Goal: Information Seeking & Learning: Learn about a topic

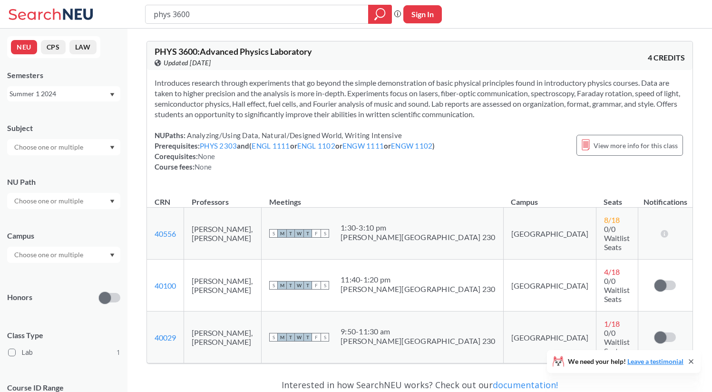
scroll to position [3, 0]
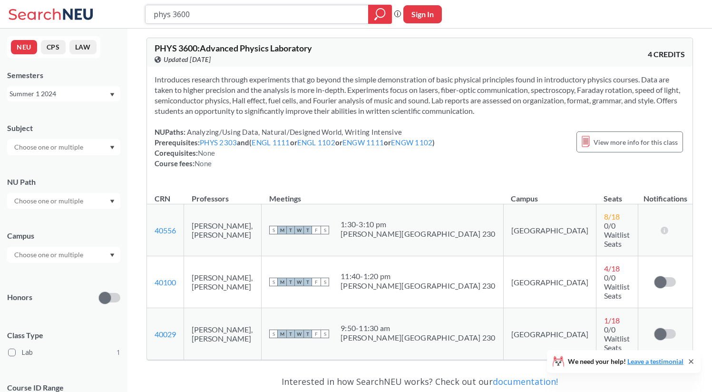
click at [293, 13] on input "phys 3600" at bounding box center [257, 14] width 209 height 16
type input "phys 2303"
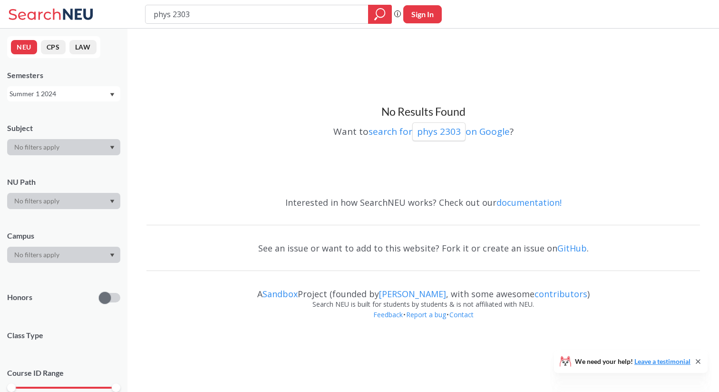
click at [68, 93] on div "Summer 1 2024" at bounding box center [59, 93] width 99 height 10
click at [70, 124] on div "Summer 2 2025" at bounding box center [63, 115] width 113 height 26
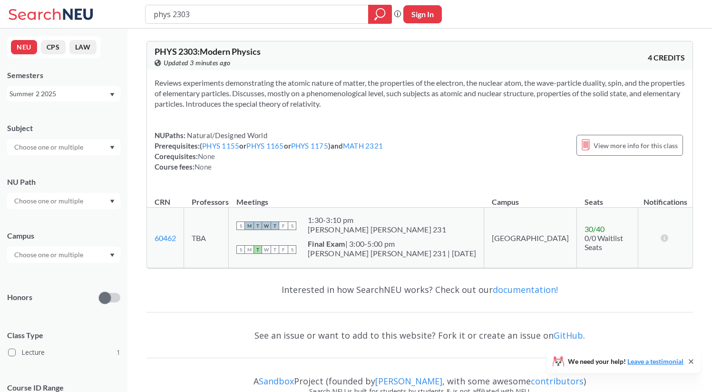
click at [71, 99] on div "Summer 2 2025" at bounding box center [63, 93] width 113 height 15
click at [72, 94] on div "Summer 2 2025" at bounding box center [59, 93] width 99 height 10
drag, startPoint x: 216, startPoint y: 18, endPoint x: 80, endPoint y: 17, distance: 136.1
click at [81, 17] on div "phys 2303 Phrase search guarantees the exact search appears in the results. Ex.…" at bounding box center [356, 14] width 712 height 29
type input "math 3090"
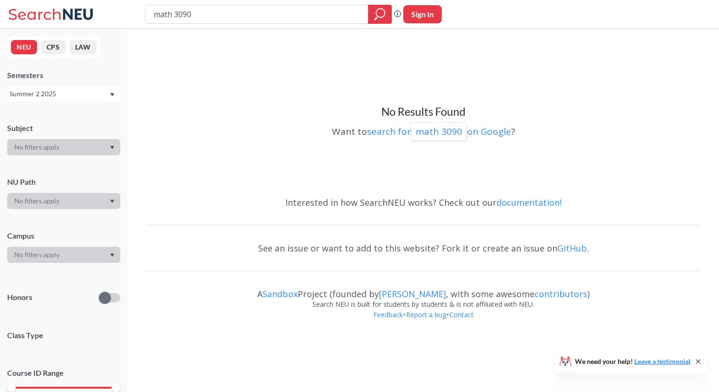
click at [104, 97] on div "Summer 2 2025" at bounding box center [59, 93] width 99 height 10
click at [79, 119] on div "Fall 2025" at bounding box center [66, 114] width 108 height 10
click at [87, 96] on div "Fall 2025" at bounding box center [59, 93] width 99 height 10
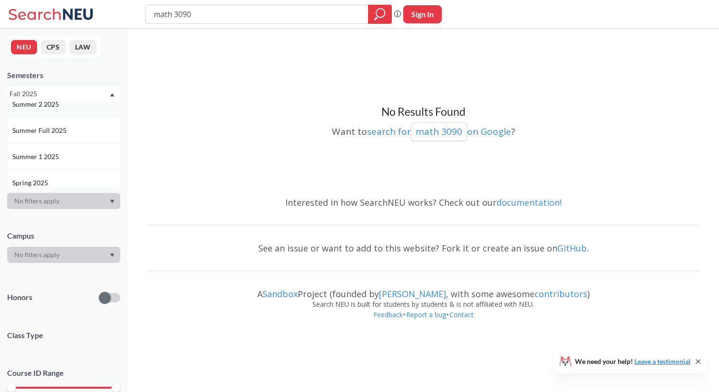
scroll to position [45, 0]
click at [78, 174] on div "Spring 2025" at bounding box center [66, 174] width 108 height 10
click at [80, 90] on div "Spring 2025" at bounding box center [59, 93] width 99 height 10
click at [80, 158] on div "Summer 1 2025" at bounding box center [66, 157] width 108 height 10
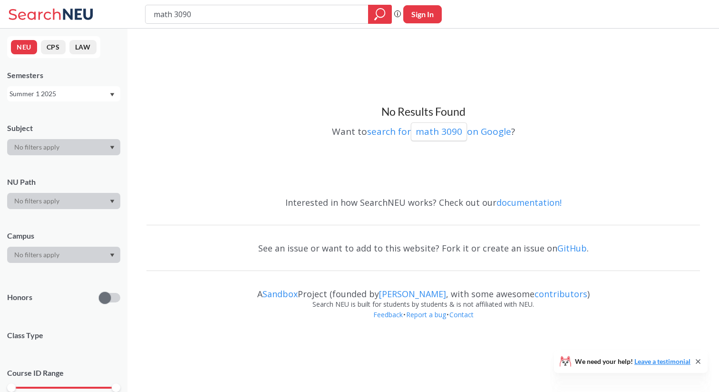
click at [81, 93] on div "Summer 1 2025" at bounding box center [59, 93] width 99 height 10
click at [81, 140] on div "Summer 2 2025" at bounding box center [66, 141] width 108 height 10
click at [84, 91] on div "Summer 2 2025" at bounding box center [59, 93] width 99 height 10
click at [84, 164] on div "Summer Full 2025" at bounding box center [66, 167] width 108 height 10
click at [85, 95] on div "Summer Full 2025" at bounding box center [59, 93] width 99 height 10
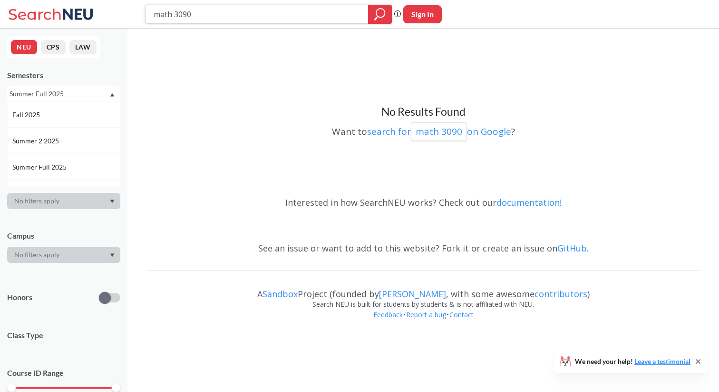
click at [219, 15] on input "math 3090" at bounding box center [257, 14] width 209 height 16
type input "math 3527"
click at [61, 92] on div "Summer Full 2025" at bounding box center [59, 93] width 99 height 10
click at [61, 143] on div "Summer 2 2025" at bounding box center [66, 141] width 108 height 10
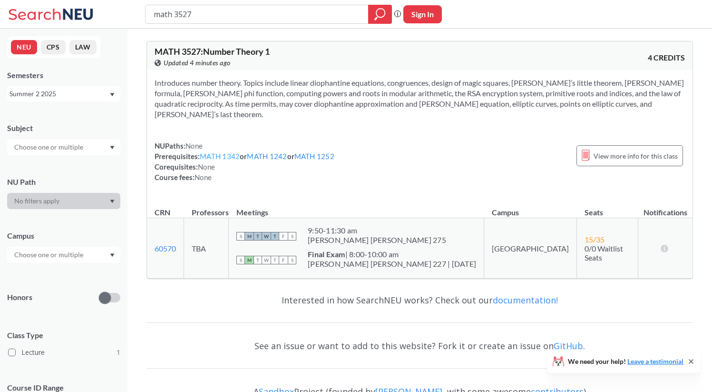
click at [238, 152] on link "MATH 1342" at bounding box center [220, 156] width 40 height 9
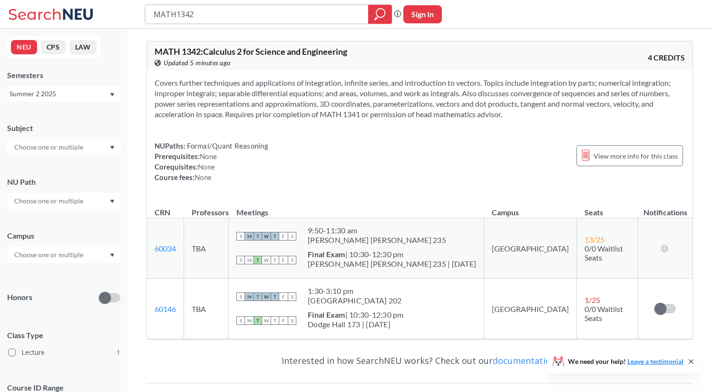
scroll to position [100, 0]
